Goal: Information Seeking & Learning: Understand process/instructions

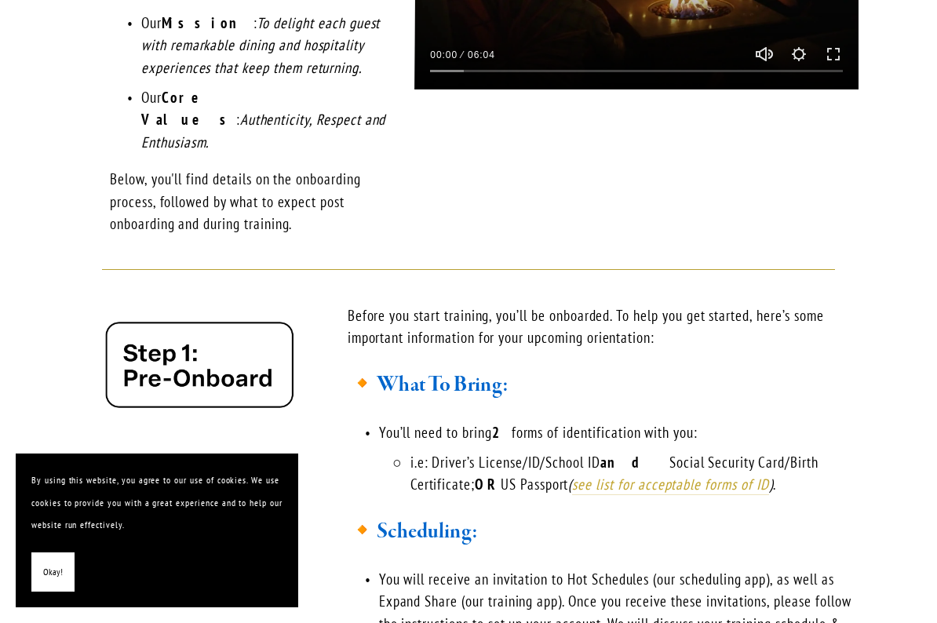
scroll to position [812, 0]
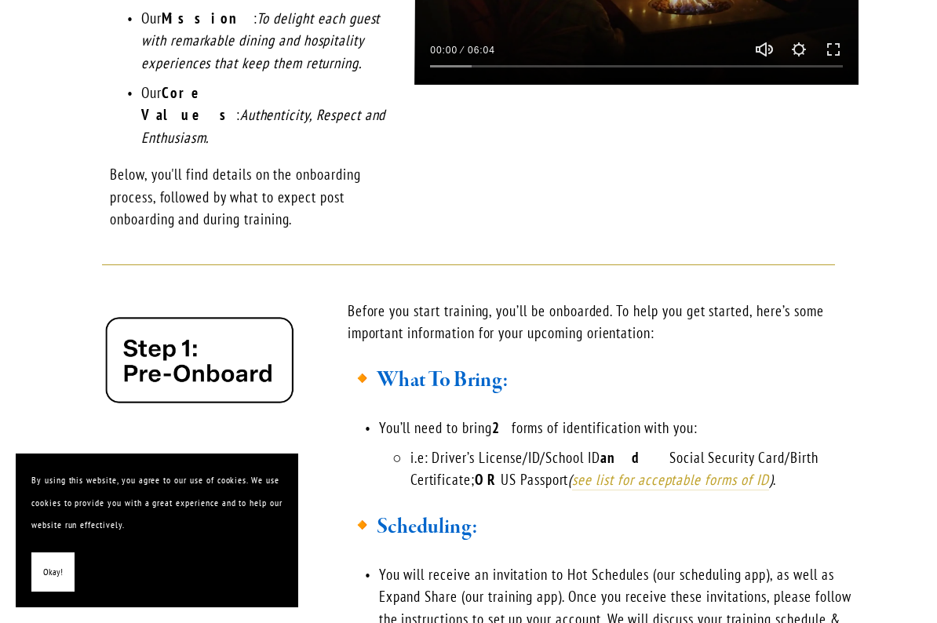
click at [52, 566] on span "Okay!" at bounding box center [53, 572] width 20 height 23
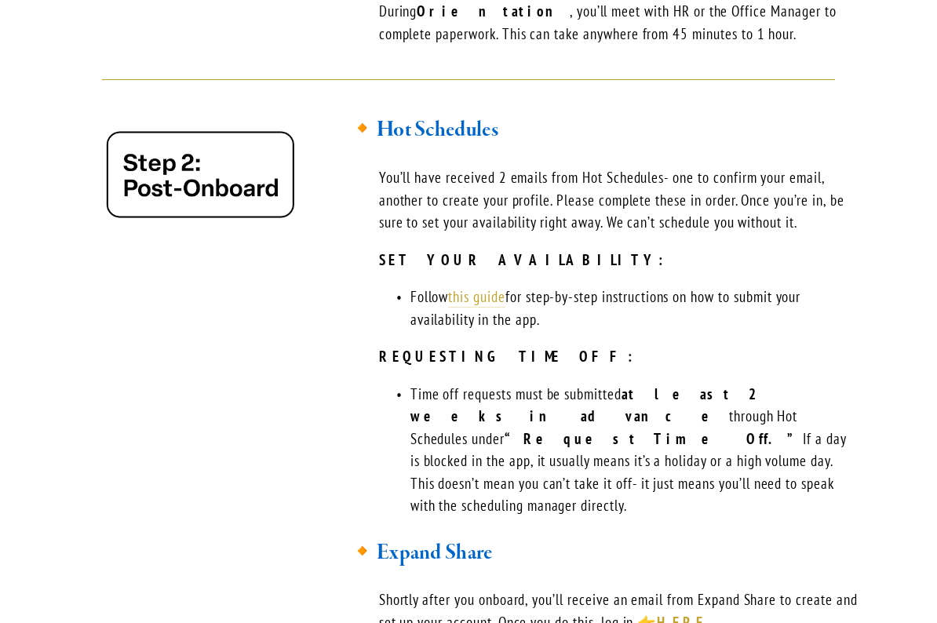
scroll to position [1598, 0]
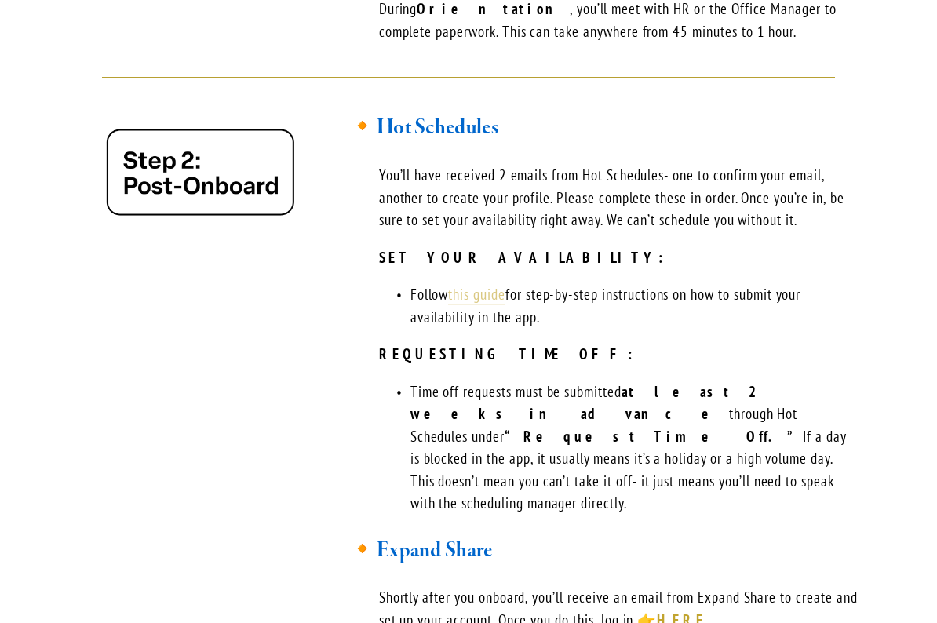
click at [491, 285] on link "this guide" at bounding box center [476, 295] width 57 height 20
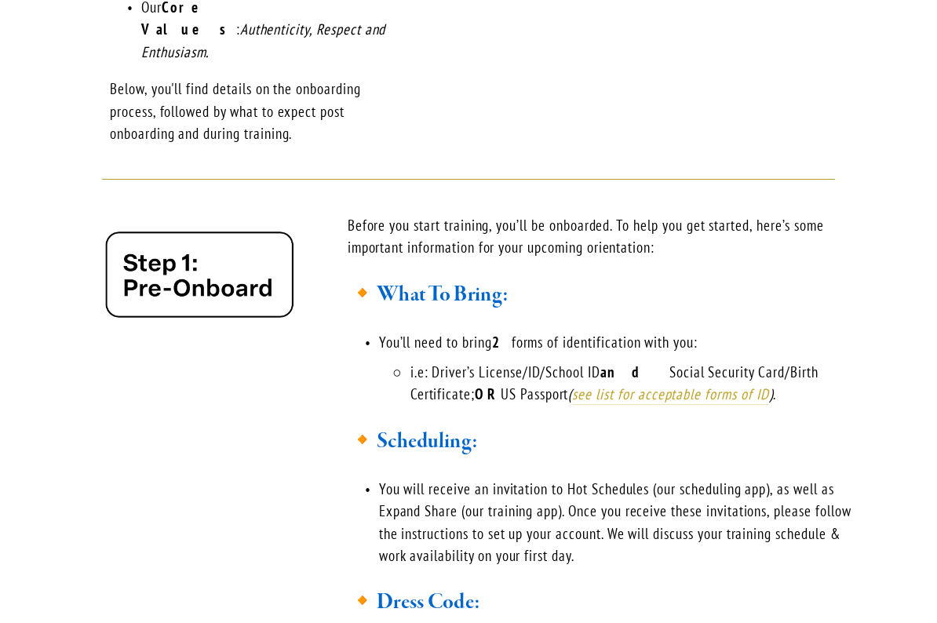
scroll to position [608, 0]
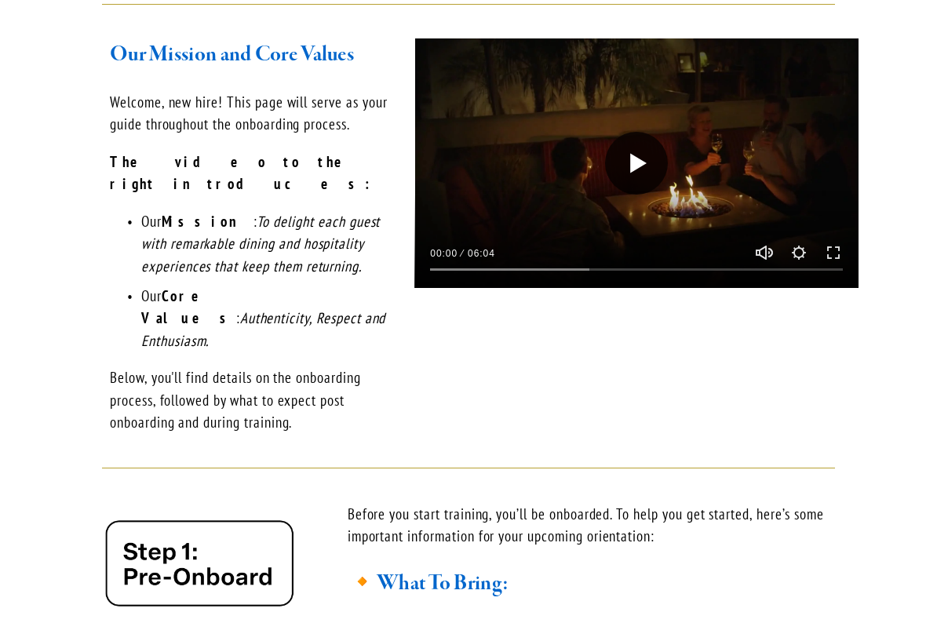
click at [636, 160] on button "Play" at bounding box center [636, 163] width 63 height 63
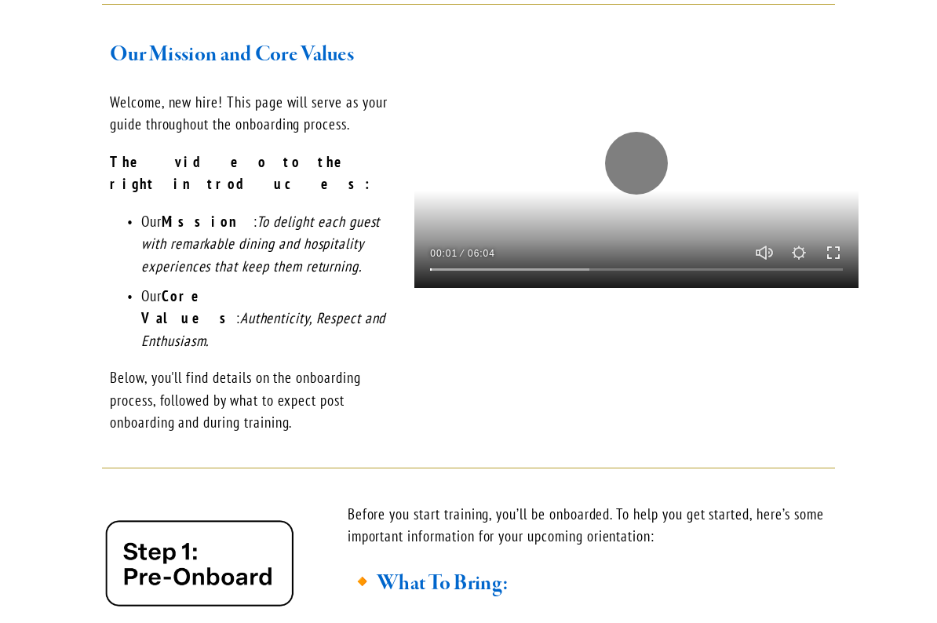
click at [831, 245] on button "Exit fullscreen Enter fullscreen" at bounding box center [833, 252] width 19 height 19
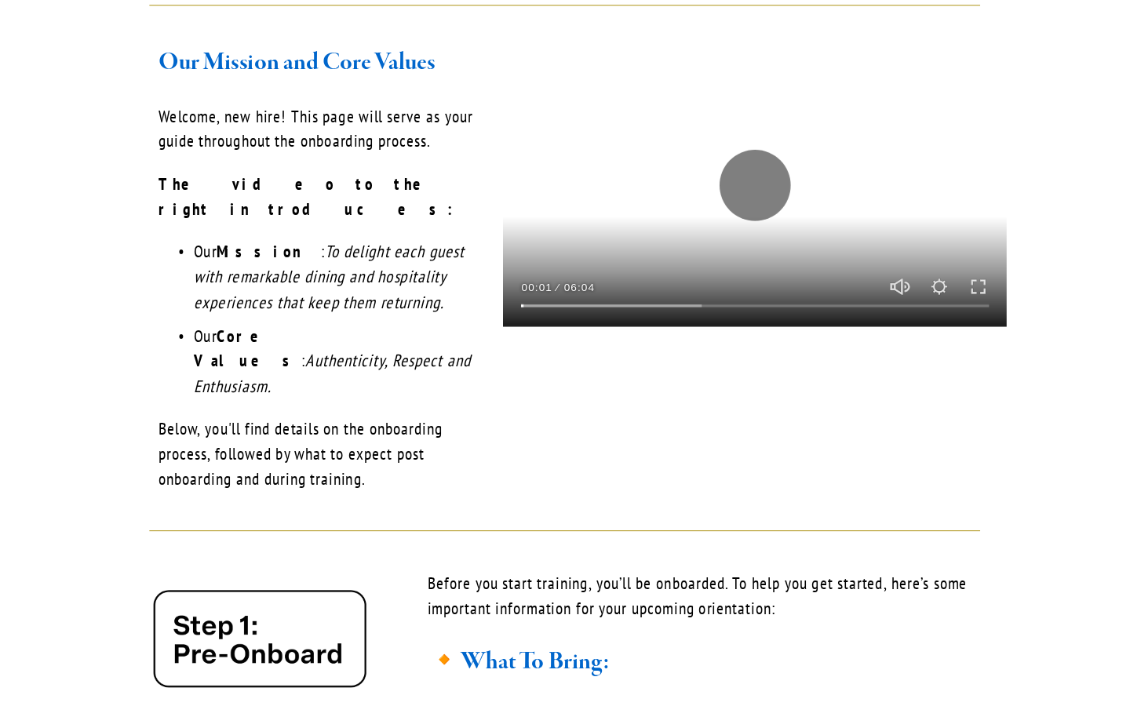
scroll to position [0, 0]
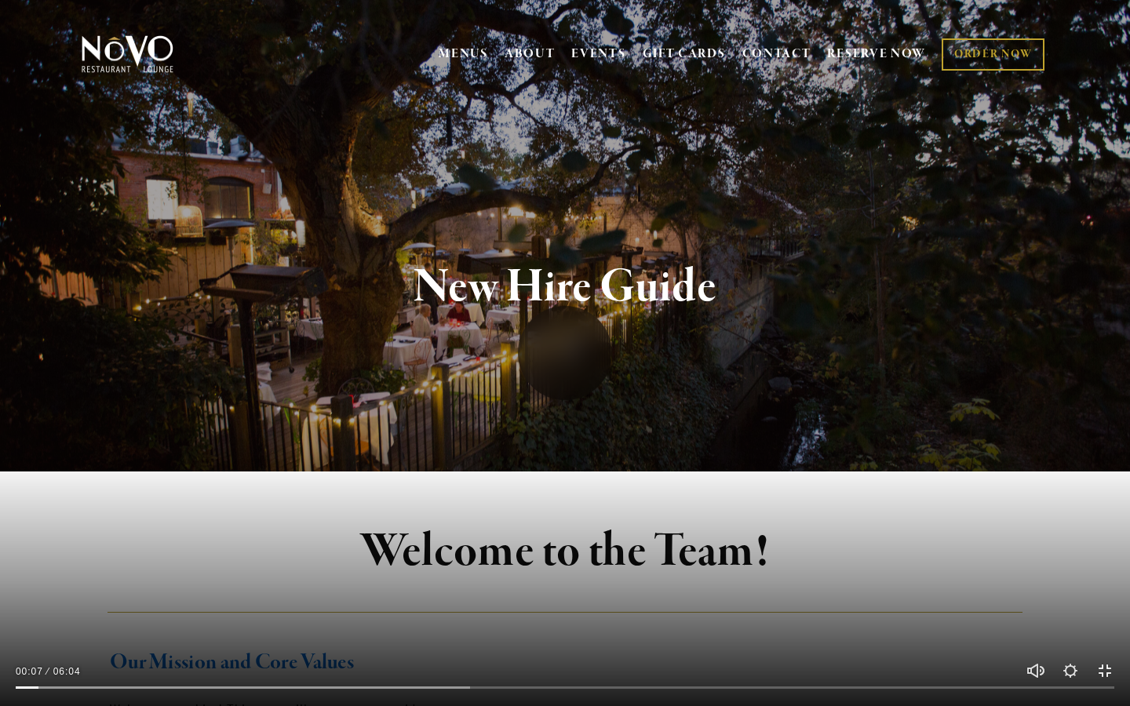
click at [936, 622] on button "Exit fullscreen Enter fullscreen" at bounding box center [1105, 671] width 19 height 19
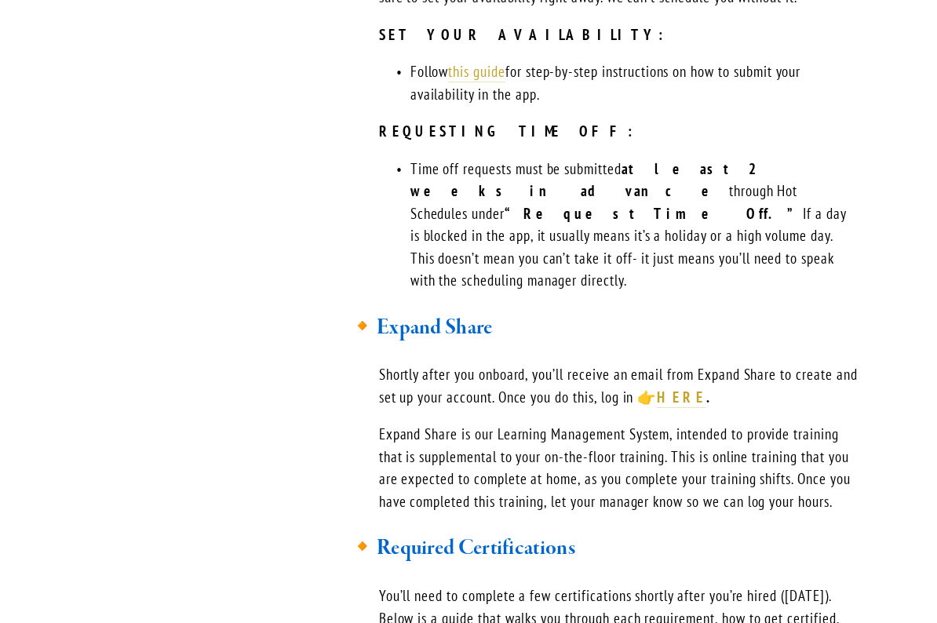
scroll to position [1822, 0]
click at [703, 387] on strong "HERE" at bounding box center [681, 396] width 49 height 19
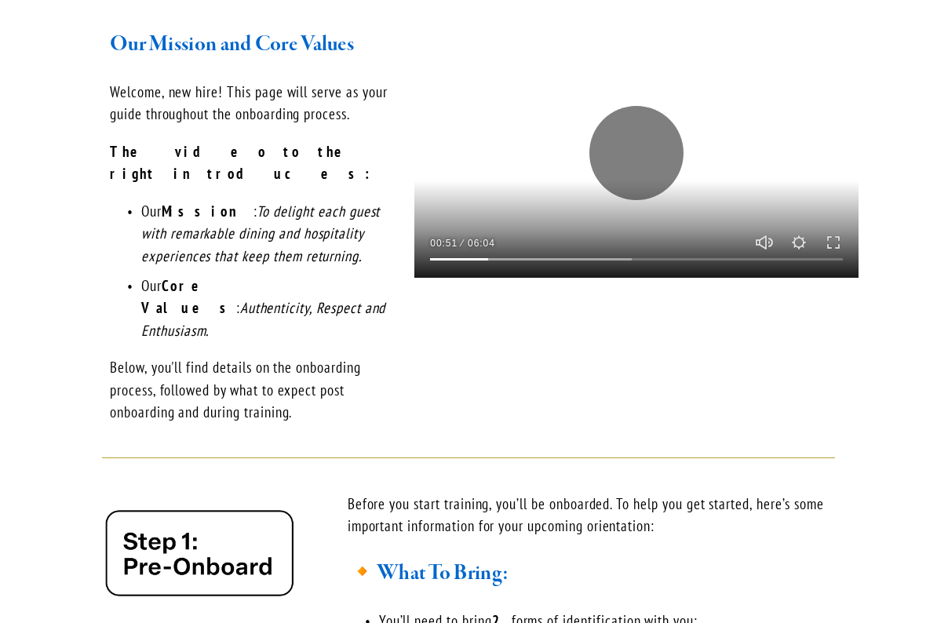
scroll to position [608, 0]
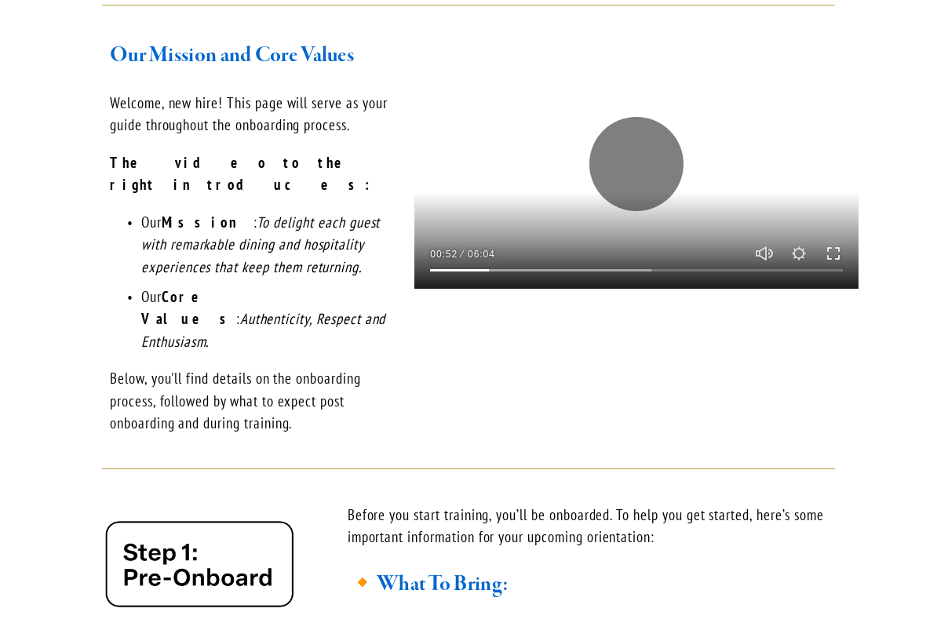
click at [832, 246] on button "Exit fullscreen Enter fullscreen" at bounding box center [833, 253] width 19 height 19
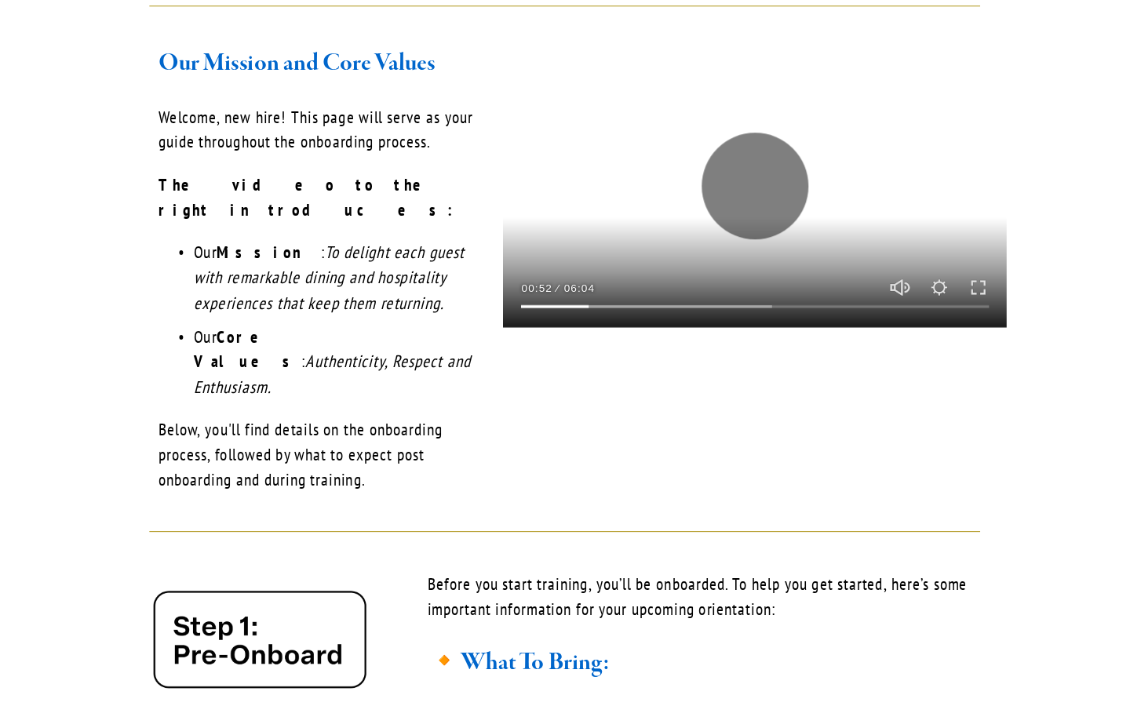
scroll to position [0, 0]
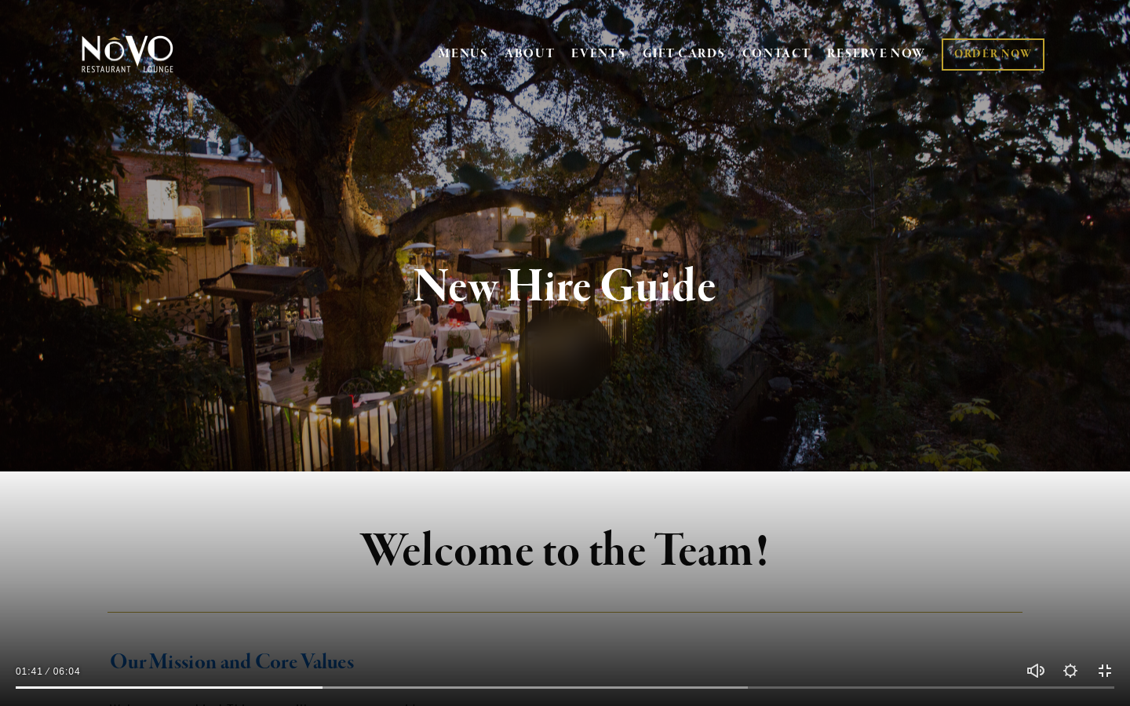
click at [936, 622] on button "Exit fullscreen Enter fullscreen" at bounding box center [1105, 671] width 19 height 19
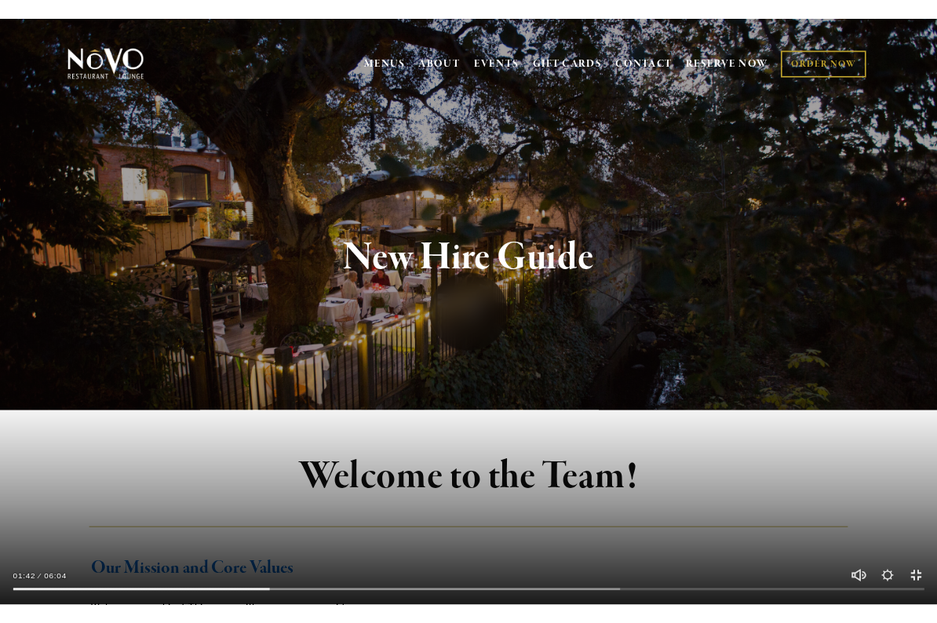
scroll to position [608, 0]
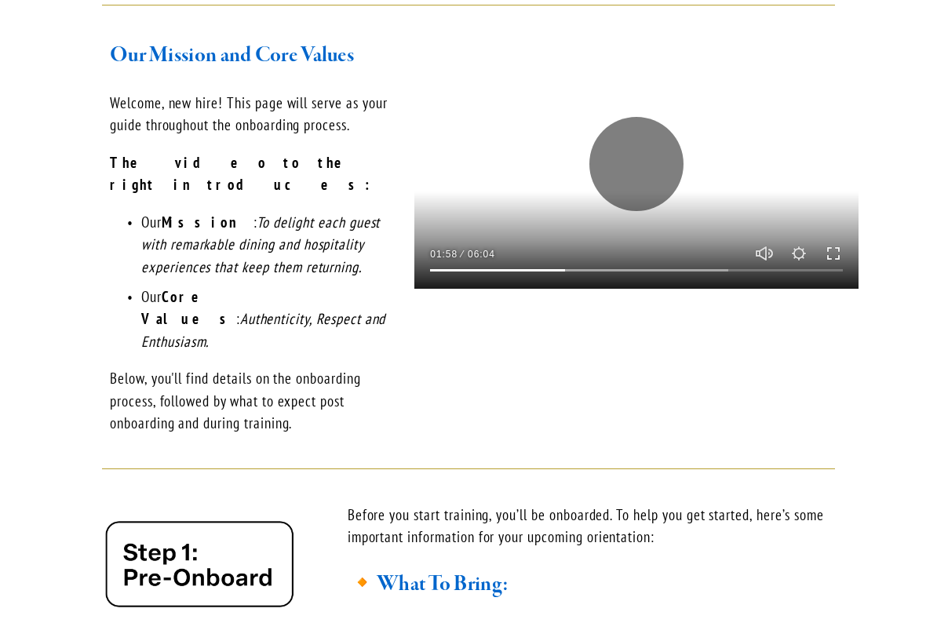
click at [832, 246] on button "Exit fullscreen Enter fullscreen" at bounding box center [833, 253] width 19 height 19
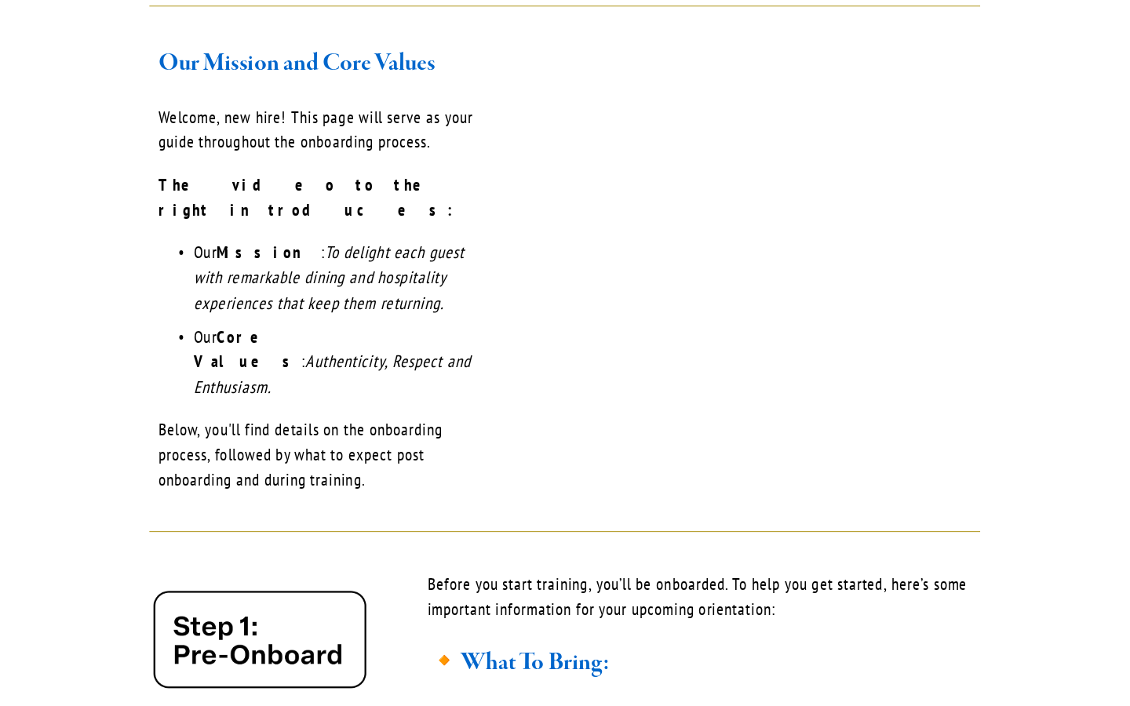
scroll to position [0, 0]
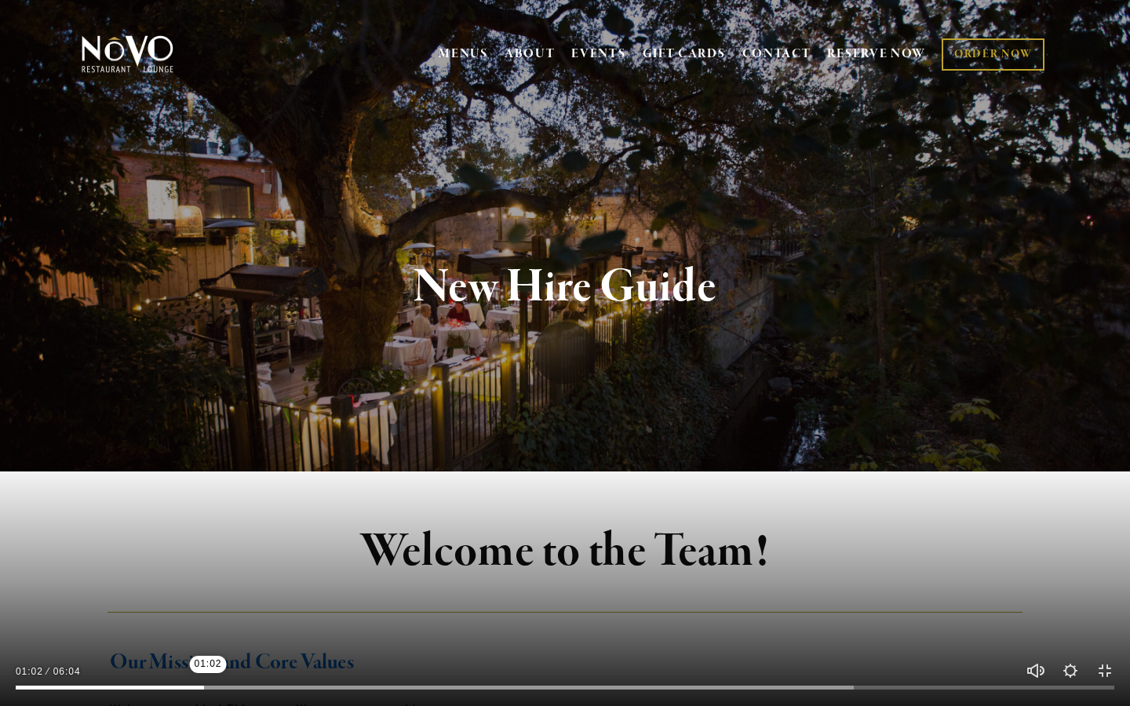
click at [208, 622] on input "Seek" at bounding box center [565, 688] width 1099 height 11
click at [349, 595] on div at bounding box center [565, 353] width 1130 height 706
click at [337, 622] on input "Seek" at bounding box center [565, 688] width 1099 height 11
click at [453, 622] on input "Seek" at bounding box center [565, 688] width 1099 height 11
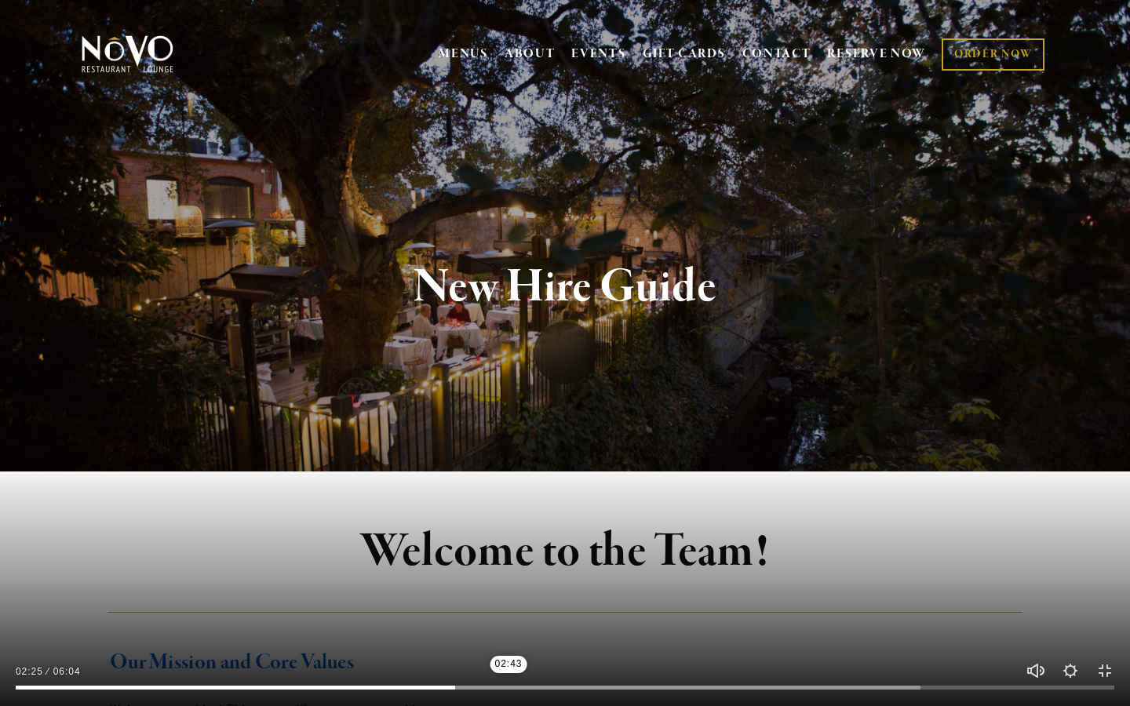
click at [509, 622] on input "Seek" at bounding box center [565, 688] width 1099 height 11
click at [580, 358] on button "Play" at bounding box center [565, 353] width 63 height 63
type input "88.15"
click at [936, 622] on button "Exit fullscreen Enter fullscreen" at bounding box center [1105, 671] width 19 height 19
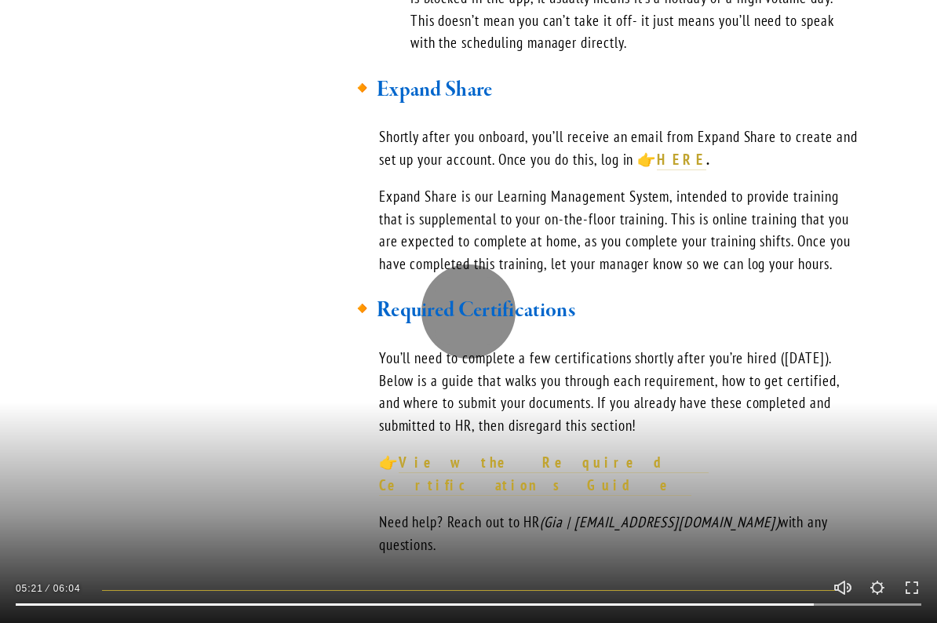
scroll to position [2063, 0]
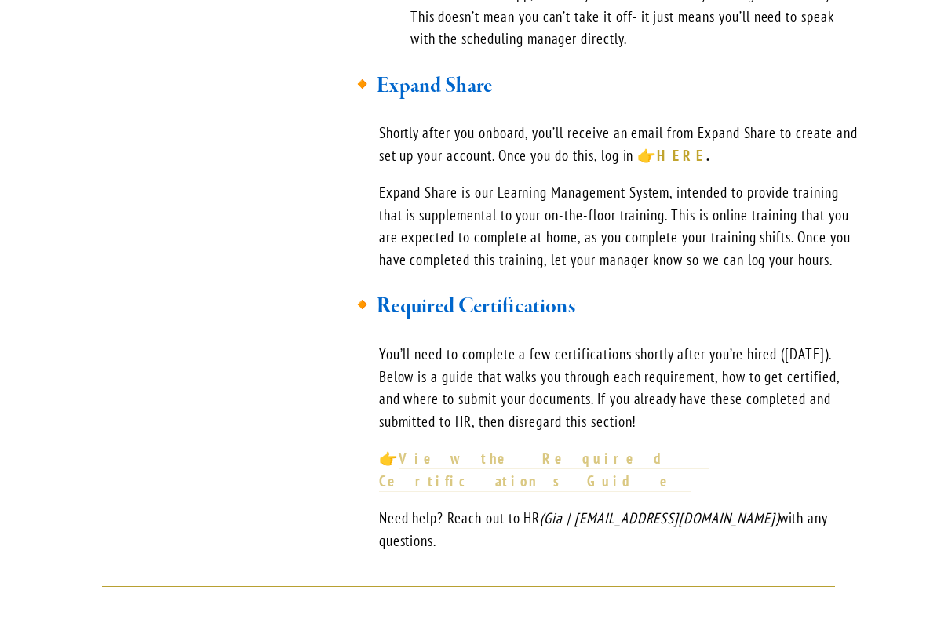
click at [523, 449] on strong "View the Required Certifications Guide" at bounding box center [544, 470] width 330 height 42
